Goal: Task Accomplishment & Management: Complete application form

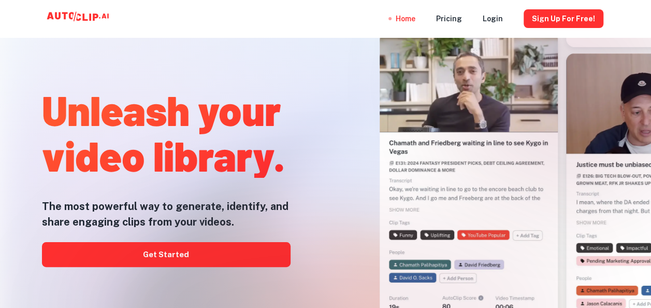
click at [116, 258] on div at bounding box center [325, 307] width 521 height 207
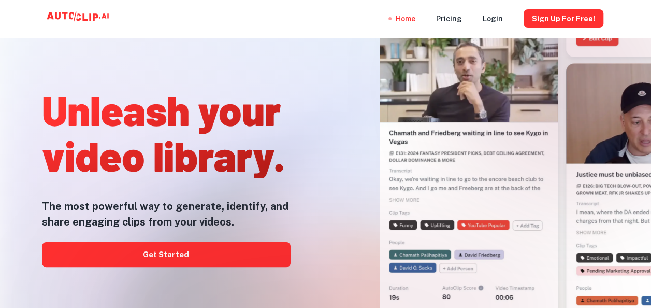
click at [203, 251] on div at bounding box center [325, 307] width 521 height 207
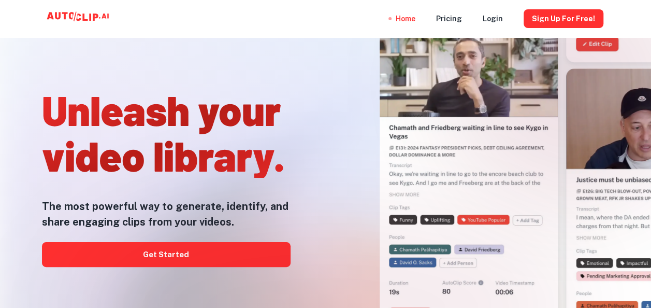
click at [203, 251] on div at bounding box center [325, 307] width 521 height 207
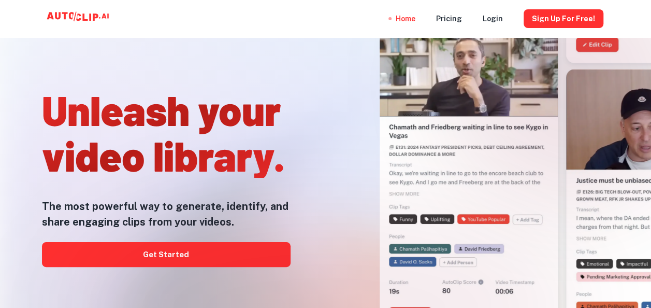
click at [203, 251] on div at bounding box center [325, 307] width 521 height 207
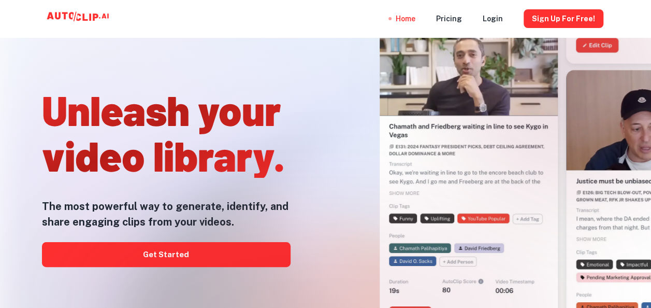
click at [203, 251] on div at bounding box center [325, 307] width 521 height 207
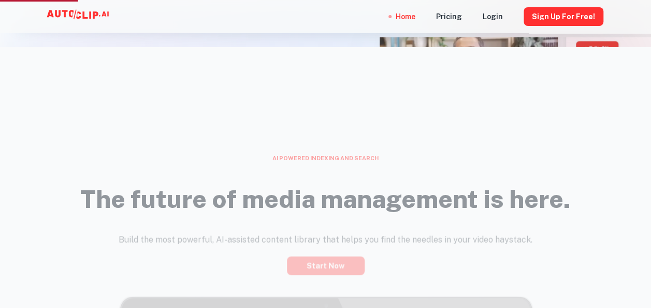
scroll to position [448, 0]
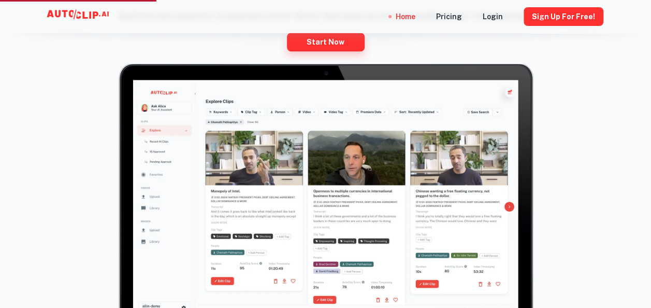
click at [338, 41] on link "Start now" at bounding box center [326, 42] width 78 height 19
